Goal: Information Seeking & Learning: Learn about a topic

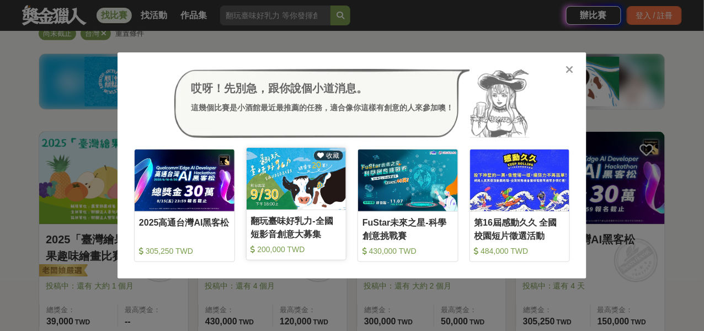
click at [300, 207] on img at bounding box center [297, 178] width 100 height 61
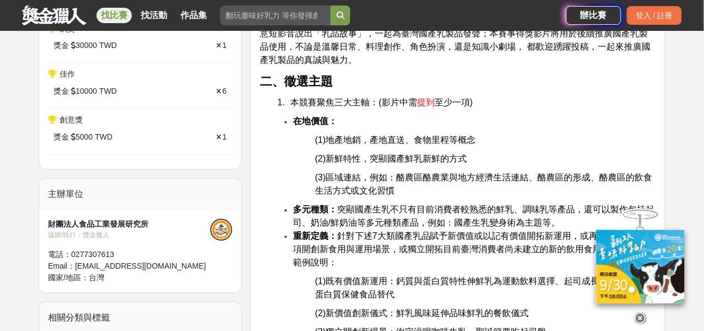
scroll to position [552, 0]
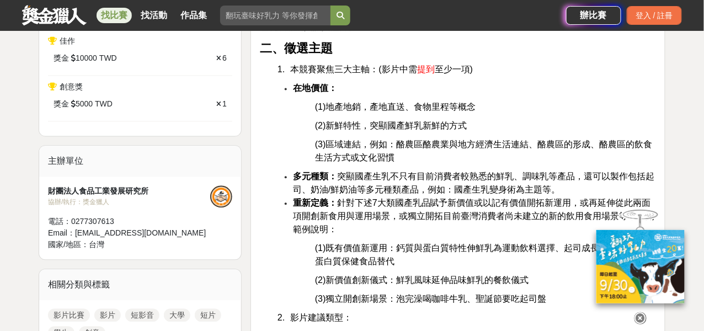
click at [638, 313] on icon at bounding box center [641, 318] width 12 height 12
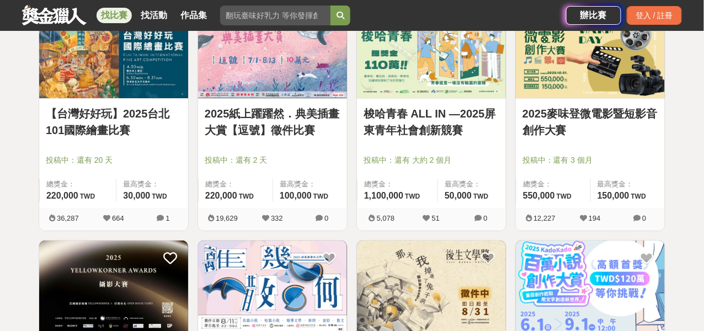
scroll to position [1103, 0]
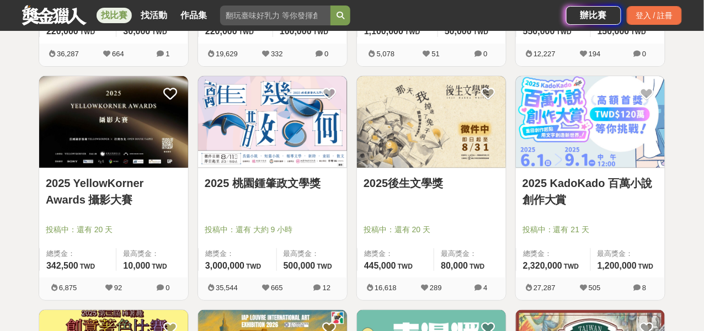
click at [429, 189] on link "2025後生文學獎" at bounding box center [432, 183] width 136 height 17
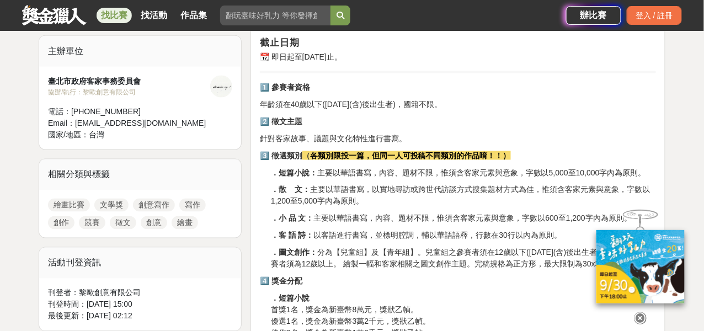
scroll to position [386, 0]
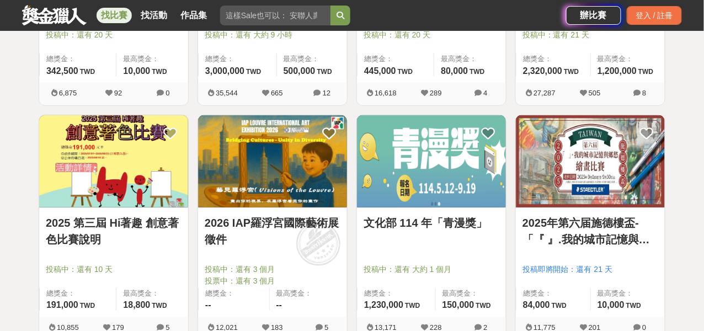
scroll to position [1324, 0]
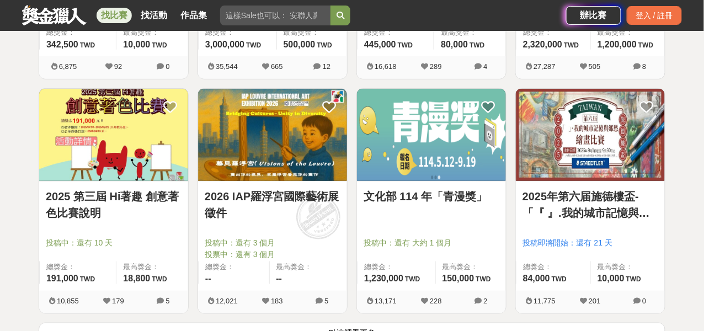
click at [117, 160] on img at bounding box center [113, 135] width 149 height 92
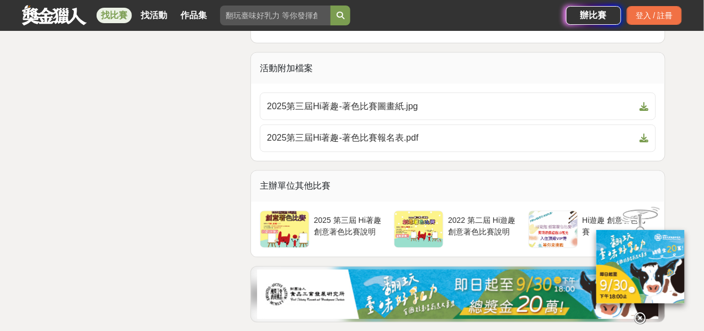
scroll to position [2649, 0]
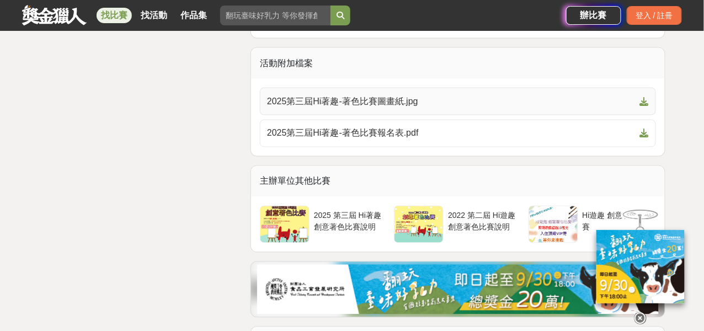
click at [403, 103] on span "2025第三屆Hi著趣-著色比賽圖畫紙.jpg" at bounding box center [451, 101] width 369 height 13
click at [647, 98] on icon at bounding box center [644, 101] width 9 height 9
